Goal: Information Seeking & Learning: Learn about a topic

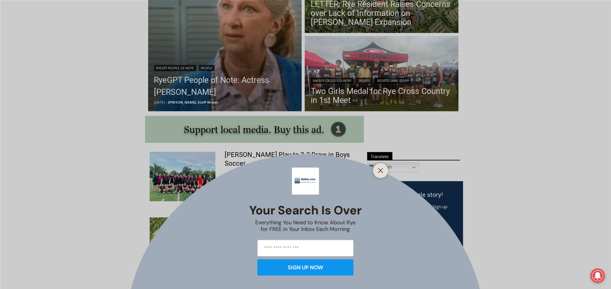
scroll to position [217, 0]
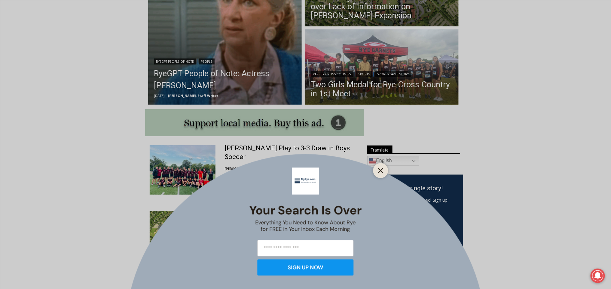
click at [380, 171] on line "Close" at bounding box center [380, 170] width 4 height 4
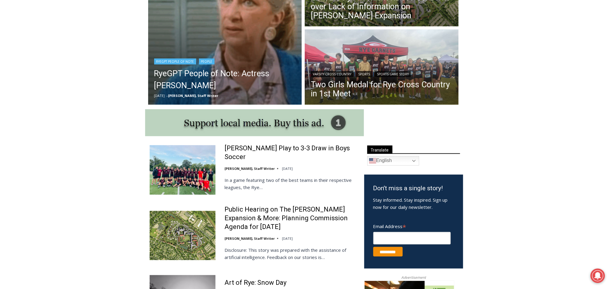
click at [243, 32] on img "Read More RyeGPT People of Note: Actress Liz Sheridan" at bounding box center [225, 28] width 154 height 154
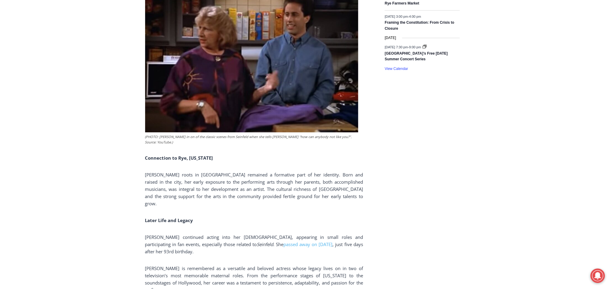
scroll to position [989, 0]
